Goal: Book appointment/travel/reservation

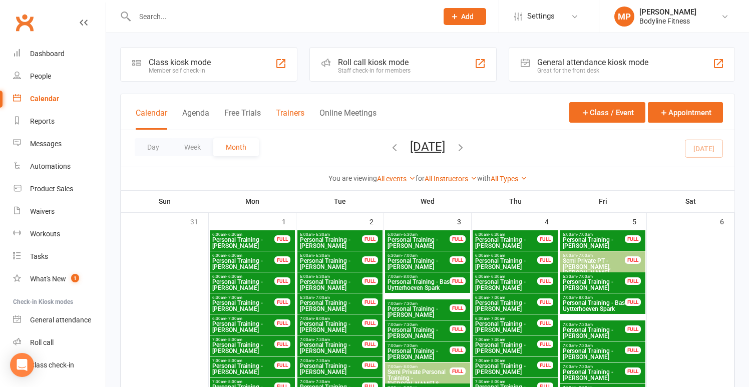
click at [287, 111] on button "Trainers" at bounding box center [290, 119] width 29 height 22
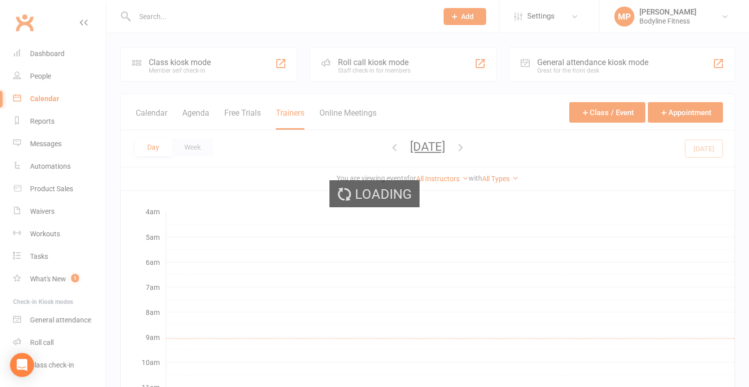
click at [196, 144] on ui-view "Prospect Member Non-attending contact Class / event Appointment Task Add Settin…" at bounding box center [374, 358] width 749 height 710
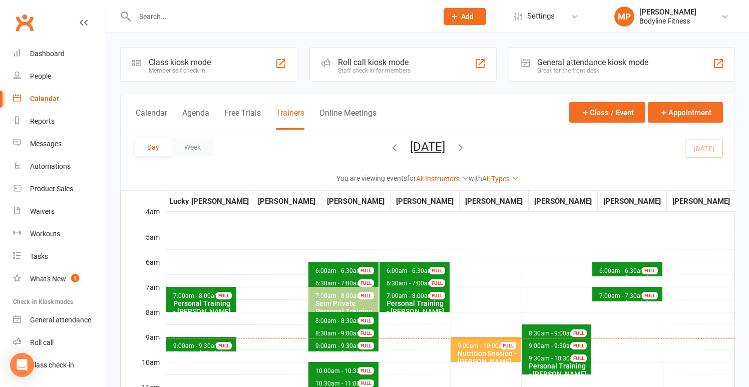
click at [196, 144] on button "Week" at bounding box center [193, 147] width 42 height 18
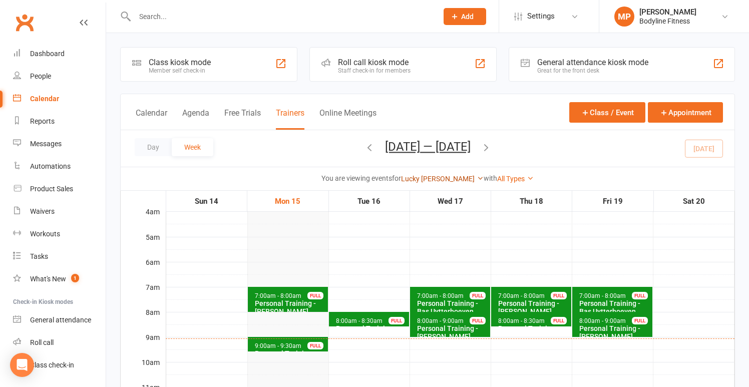
click at [441, 180] on link "Lucky [PERSON_NAME]" at bounding box center [442, 179] width 83 height 8
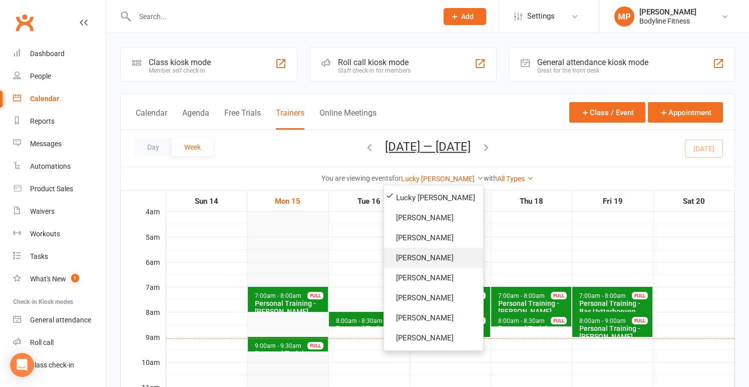
click at [406, 258] on link "[PERSON_NAME]" at bounding box center [433, 258] width 99 height 20
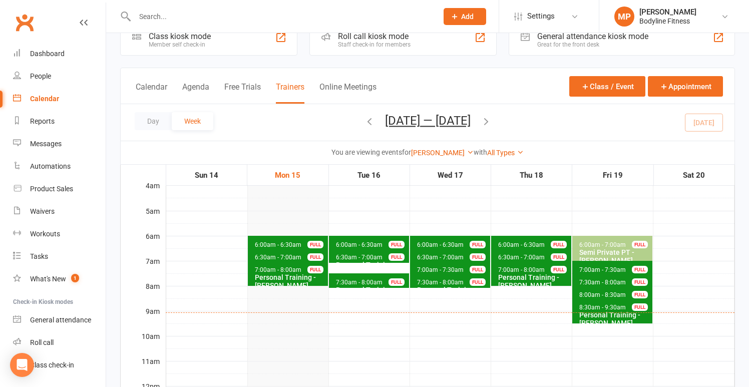
scroll to position [38, 0]
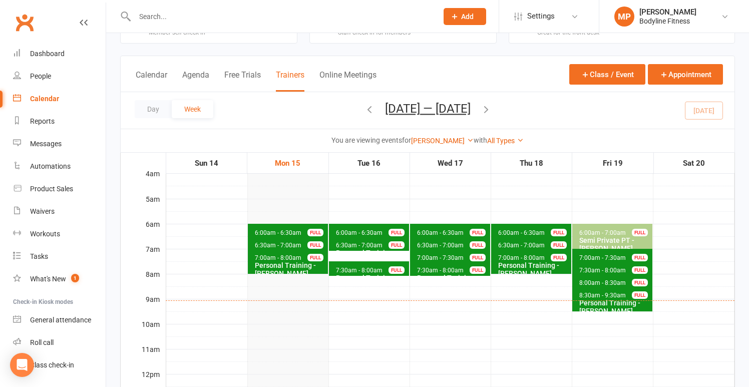
click at [376, 268] on span "7:30am - 8:00am" at bounding box center [359, 270] width 48 height 7
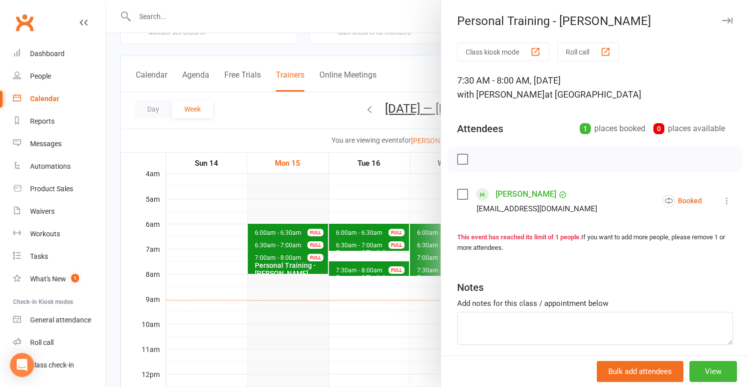
click at [344, 296] on div at bounding box center [427, 193] width 643 height 387
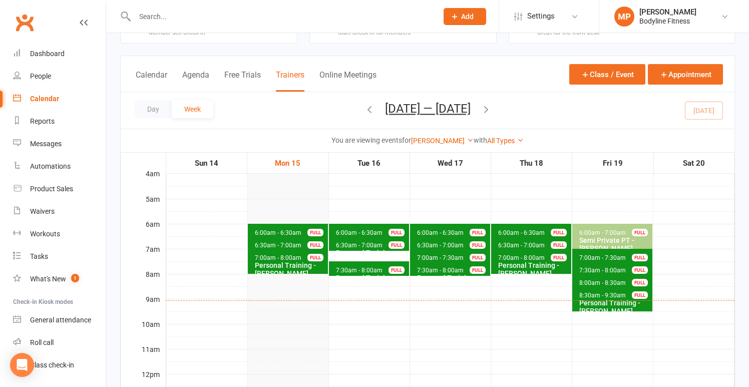
click at [588, 254] on span "7:00am - 7:30am" at bounding box center [603, 257] width 48 height 7
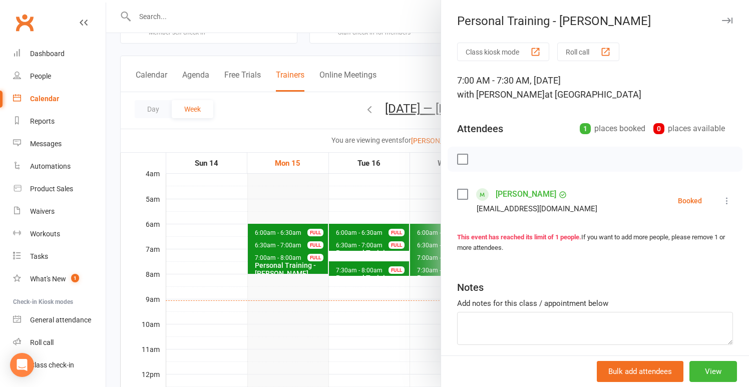
click at [384, 331] on div at bounding box center [427, 193] width 643 height 387
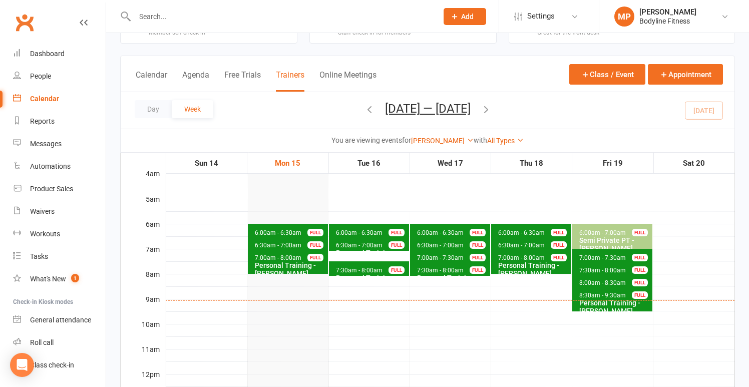
click at [587, 269] on span "7:30am - 8:00am" at bounding box center [603, 270] width 48 height 7
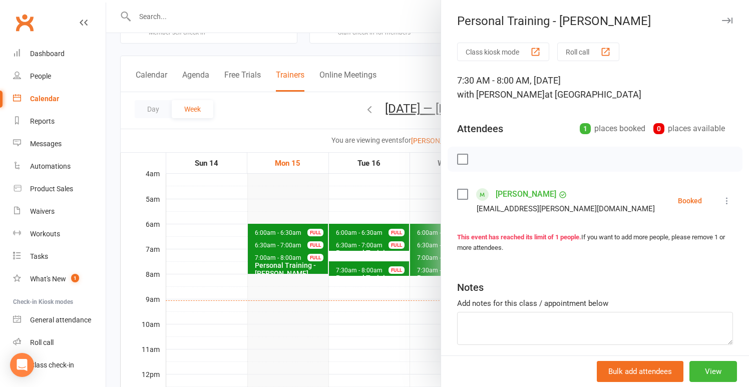
click at [370, 312] on div at bounding box center [427, 193] width 643 height 387
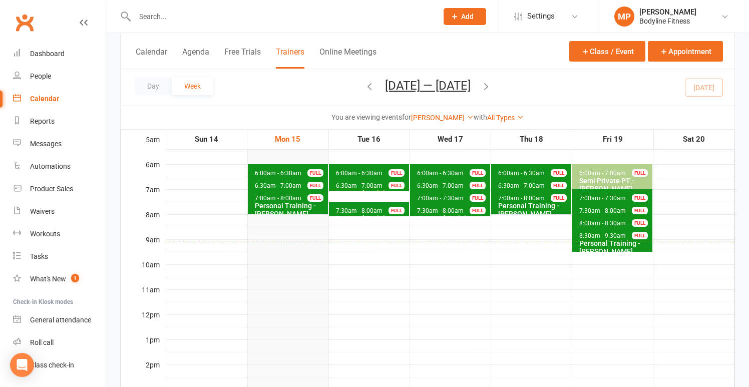
scroll to position [89, 0]
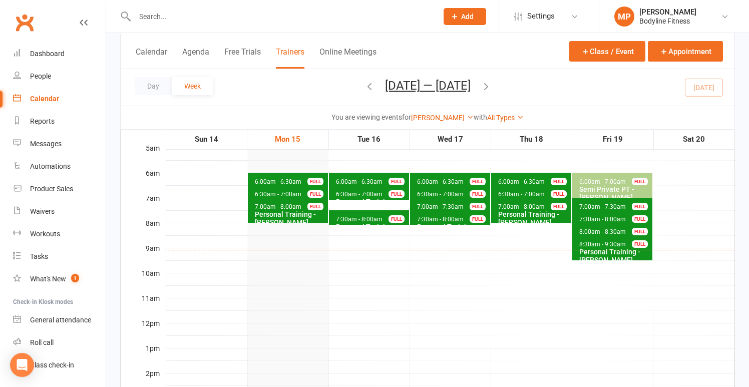
click at [492, 89] on icon "button" at bounding box center [486, 86] width 11 height 11
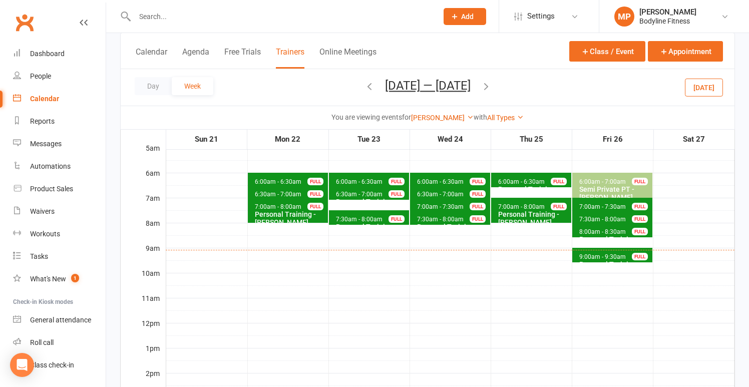
click at [391, 194] on div "FULL" at bounding box center [396, 194] width 16 height 8
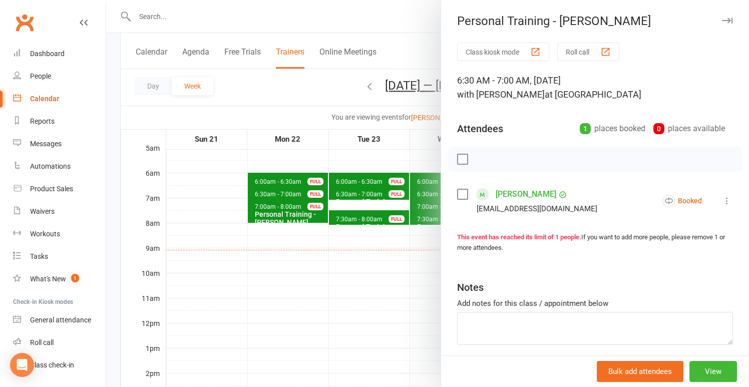
click at [361, 147] on div at bounding box center [427, 193] width 643 height 387
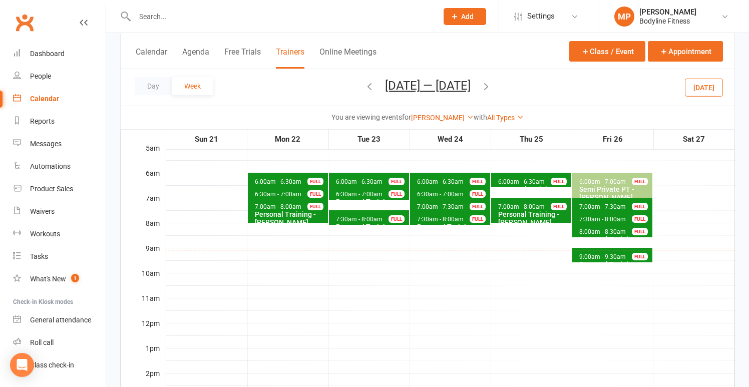
click at [377, 194] on span "6:30am - 7:00am" at bounding box center [359, 194] width 48 height 7
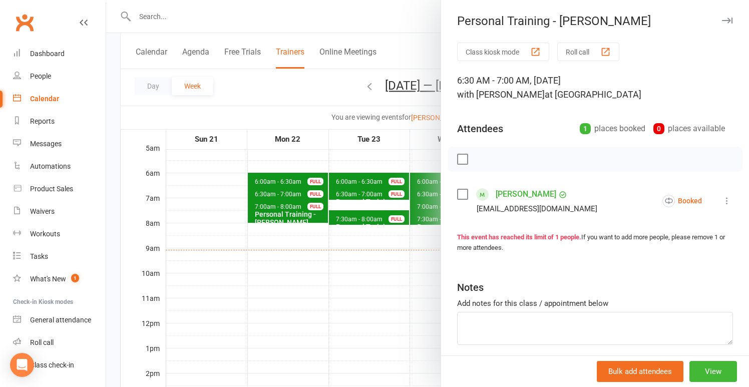
click at [375, 166] on div at bounding box center [427, 193] width 643 height 387
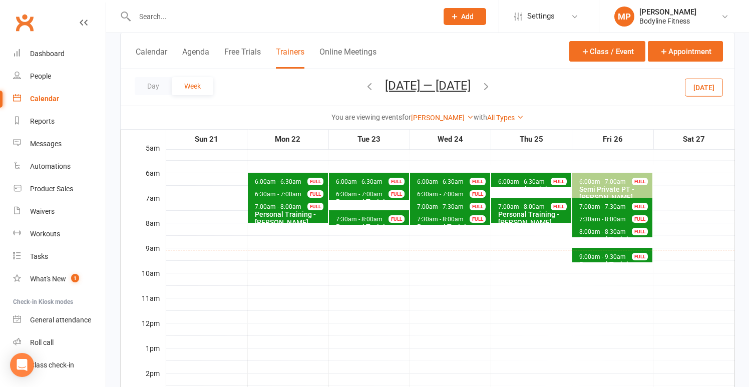
click at [378, 177] on span "6:00am - 6:30am Personal Training - [PERSON_NAME] FULL" at bounding box center [369, 180] width 80 height 15
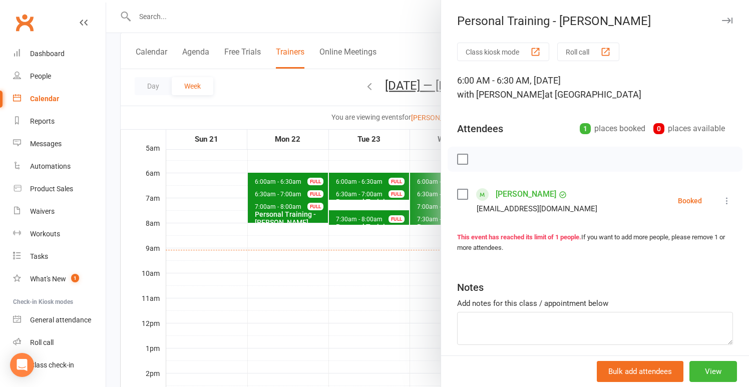
click at [373, 166] on div at bounding box center [427, 193] width 643 height 387
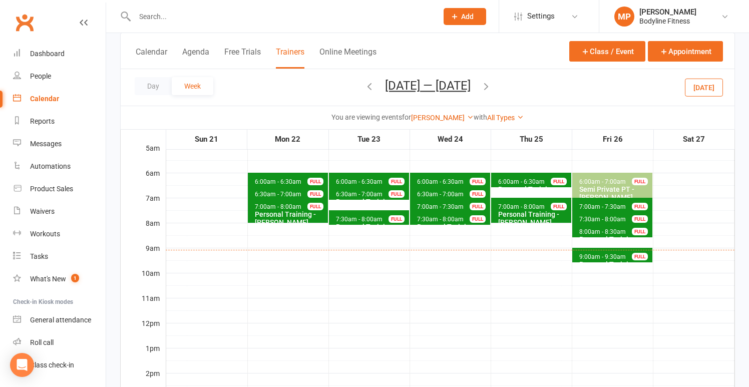
click at [373, 191] on span "6:30am - 7:00am" at bounding box center [359, 194] width 48 height 7
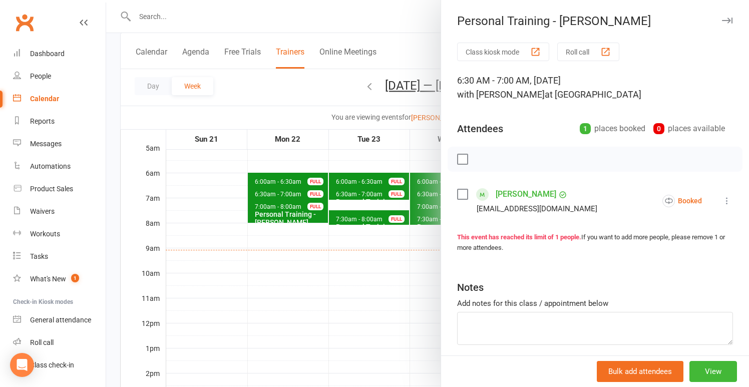
click at [368, 172] on div at bounding box center [427, 193] width 643 height 387
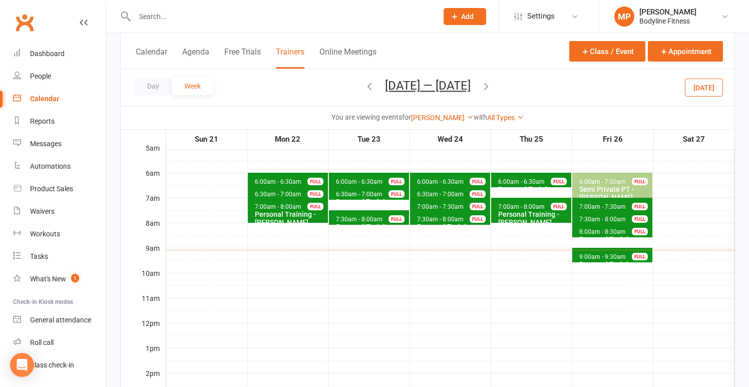
click at [370, 223] on div "Personal Training - [PERSON_NAME]" at bounding box center [371, 231] width 72 height 16
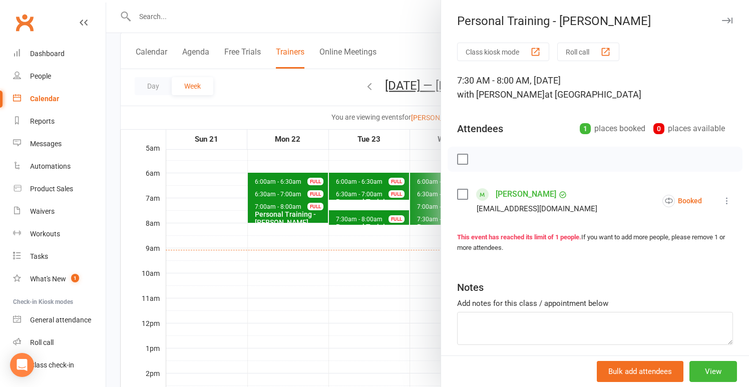
click at [336, 238] on div at bounding box center [427, 193] width 643 height 387
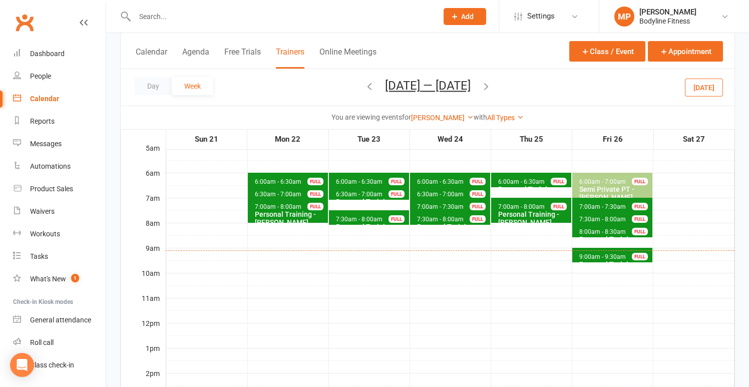
click at [428, 195] on span "6:30am - 7:00am" at bounding box center [440, 194] width 48 height 7
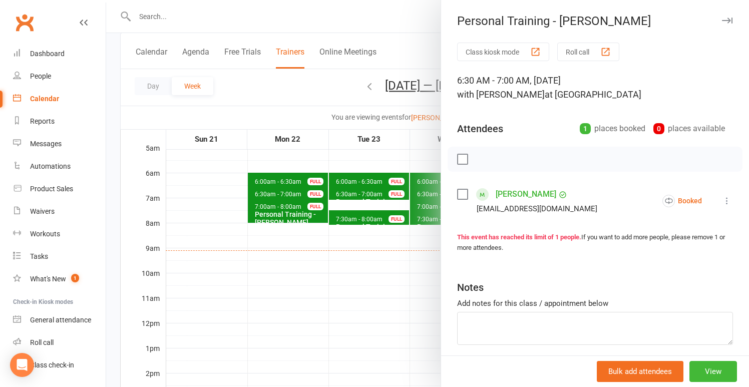
click at [357, 244] on div at bounding box center [427, 193] width 643 height 387
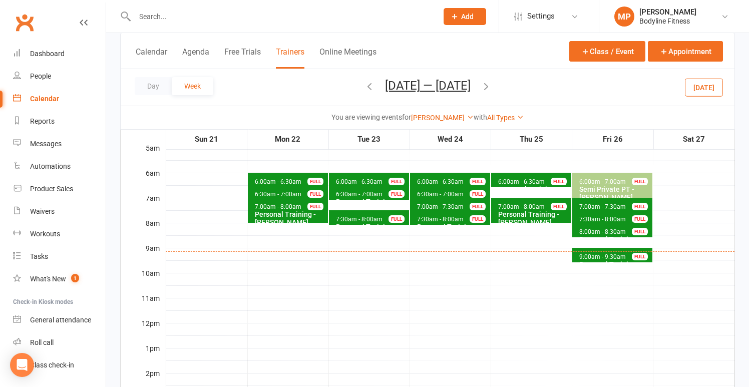
click at [368, 195] on span "6:30am - 7:00am" at bounding box center [359, 194] width 48 height 7
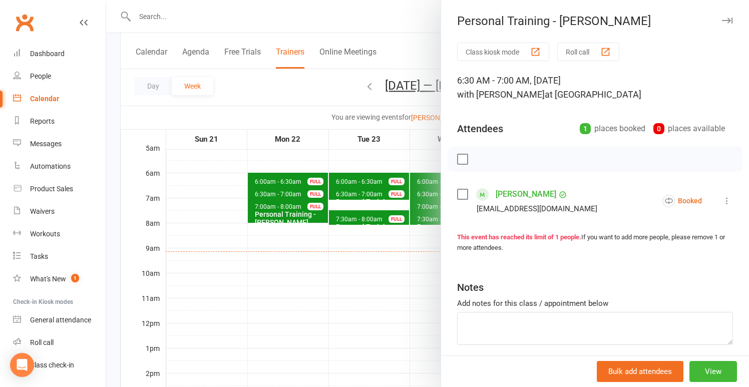
click at [342, 256] on div at bounding box center [427, 193] width 643 height 387
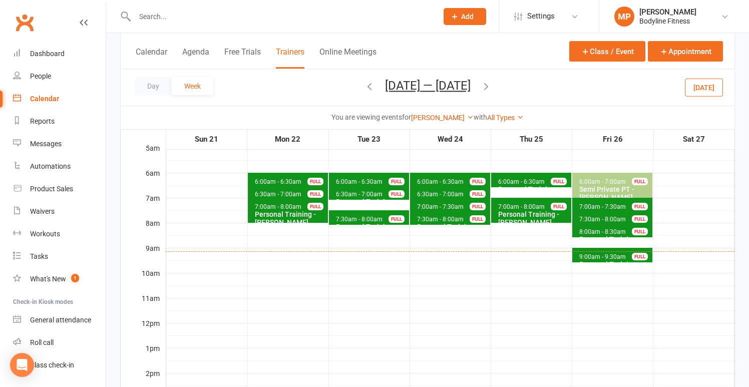
click at [367, 217] on span "7:30am - 8:00am" at bounding box center [359, 219] width 48 height 7
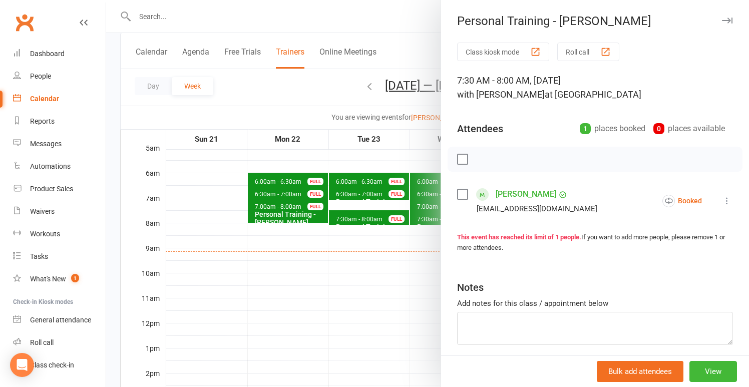
click at [339, 255] on div at bounding box center [427, 193] width 643 height 387
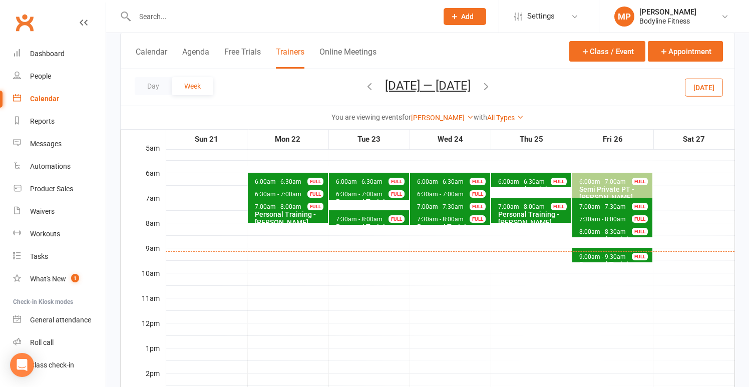
click at [364, 88] on icon "button" at bounding box center [369, 86] width 11 height 11
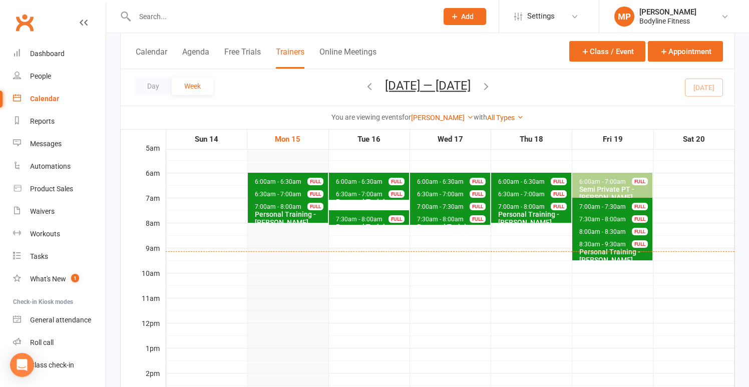
click at [361, 221] on span "7:30am - 8:00am" at bounding box center [359, 219] width 48 height 7
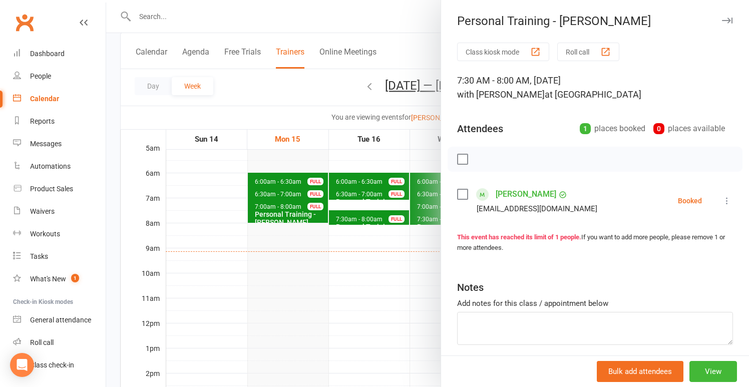
click at [345, 244] on div at bounding box center [427, 193] width 643 height 387
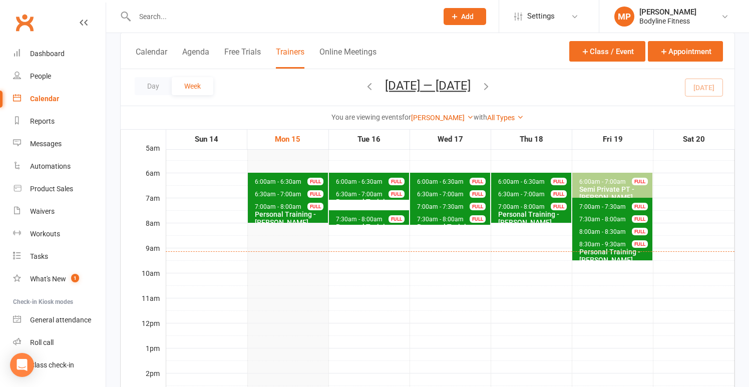
click at [369, 198] on div "Personal Training - [PERSON_NAME]" at bounding box center [371, 206] width 72 height 16
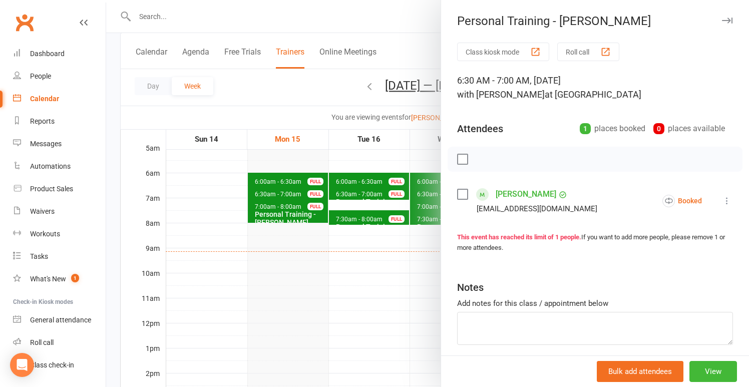
click at [358, 247] on div at bounding box center [427, 193] width 643 height 387
